Goal: Navigation & Orientation: Find specific page/section

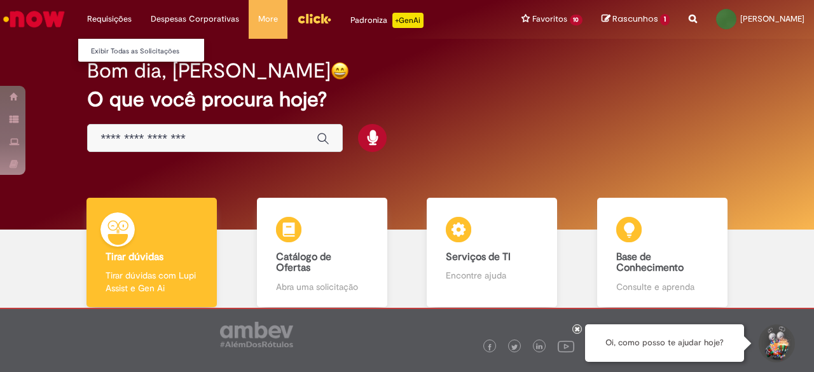
click at [102, 15] on li "Requisições Exibir Todas as Solicitações" at bounding box center [110, 19] width 64 height 38
click at [113, 48] on link "Exibir Todas as Solicitações" at bounding box center [148, 51] width 140 height 14
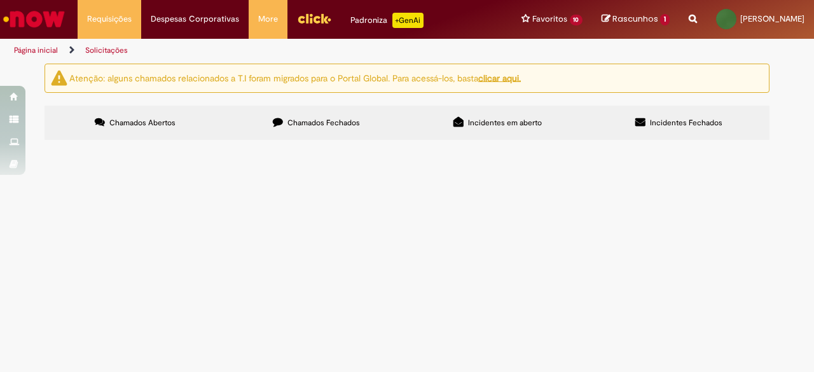
click at [132, 118] on span "Chamados Abertos" at bounding box center [142, 123] width 66 height 10
click at [510, 75] on u "clicar aqui." at bounding box center [499, 77] width 43 height 11
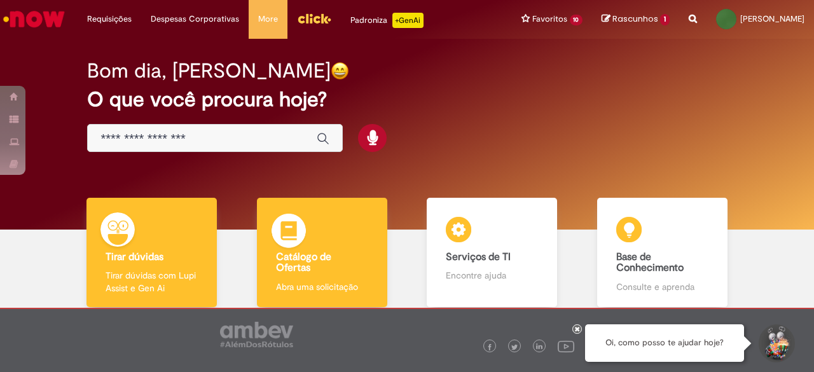
click at [324, 256] on b "Catálogo de Ofertas" at bounding box center [303, 262] width 55 height 24
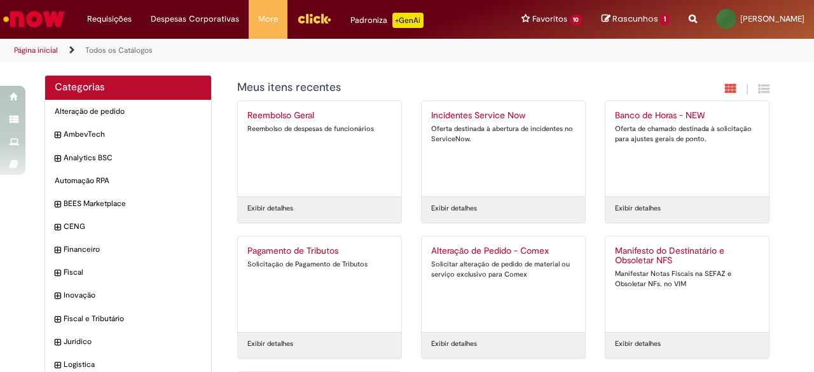
click at [660, 21] on span "1" at bounding box center [665, 19] width 10 height 11
